Goal: Task Accomplishment & Management: Complete application form

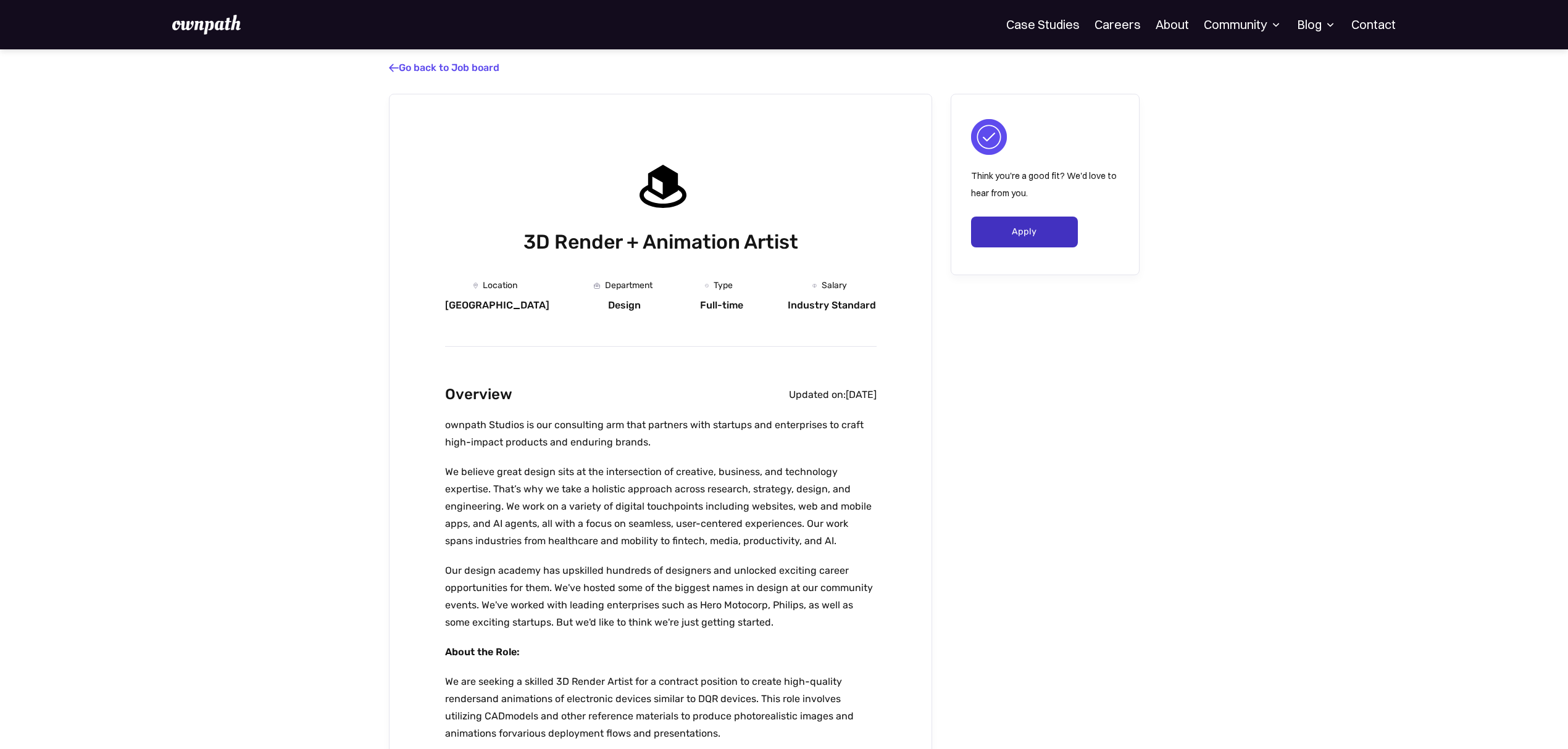
click at [1016, 237] on link "Apply" at bounding box center [1025, 232] width 107 height 31
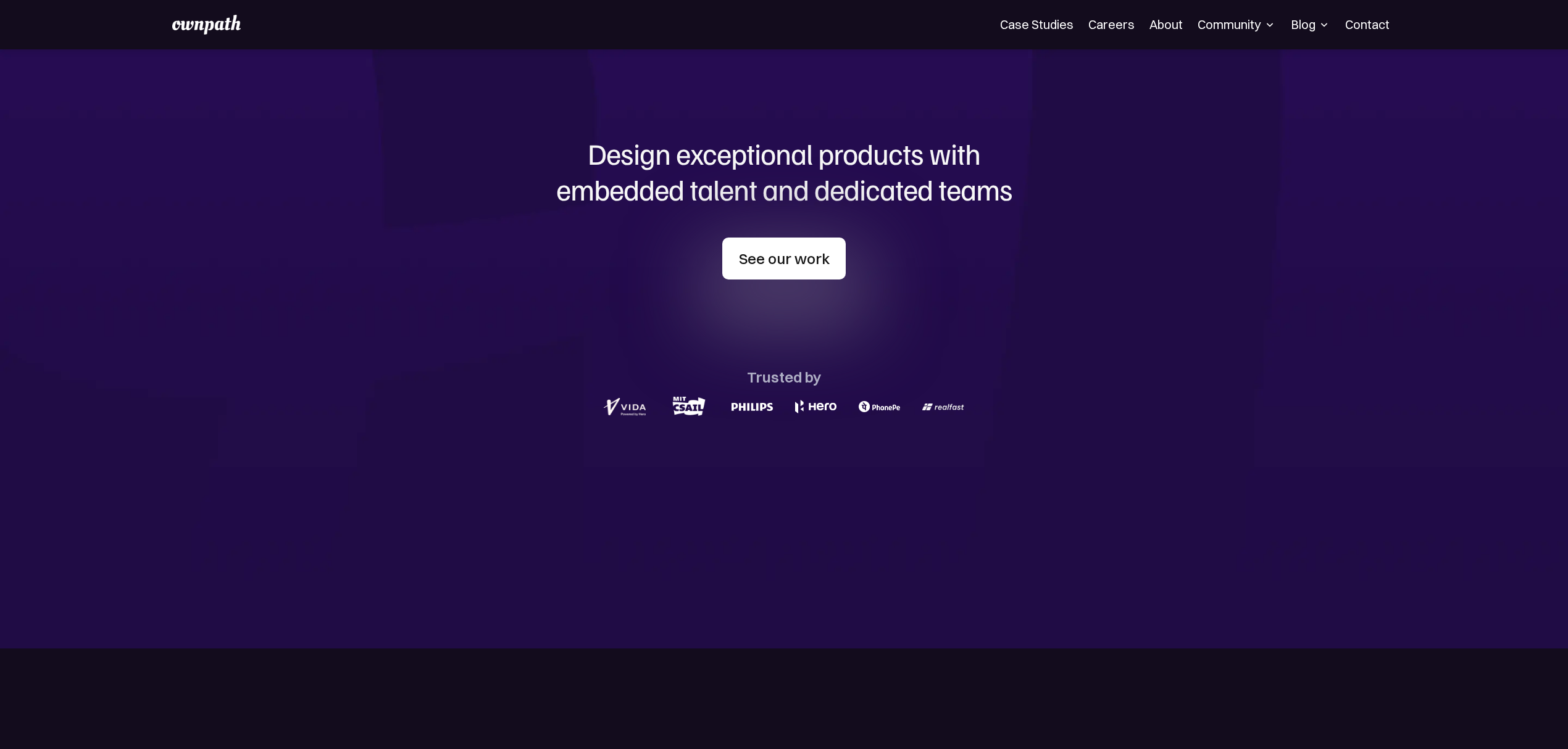
click at [801, 264] on link "See our work" at bounding box center [784, 259] width 124 height 42
click at [1115, 30] on link "Careers" at bounding box center [1111, 24] width 47 height 15
